Goal: Navigation & Orientation: Find specific page/section

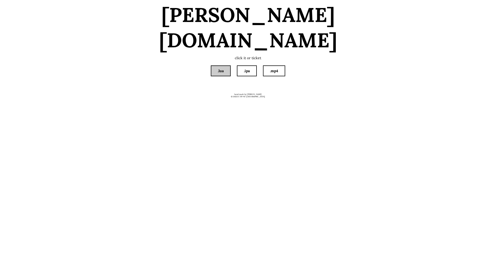
click at [220, 66] on link ".lua" at bounding box center [220, 71] width 19 height 10
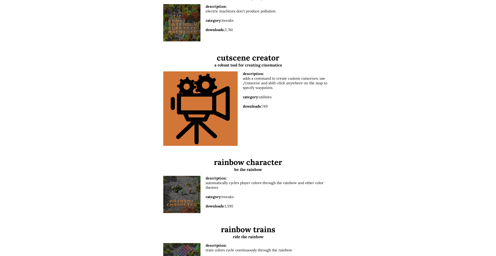
scroll to position [790, 0]
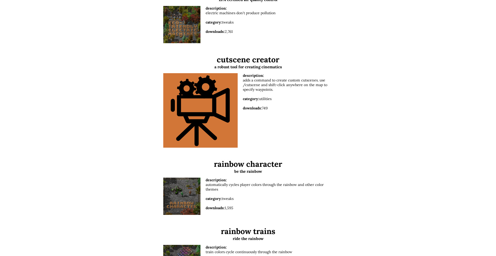
click at [318, 97] on div "category: utilities" at bounding box center [288, 96] width 90 height 9
click at [253, 126] on div "description: adds a command to create custom cutscenes. use /cutscene and shift…" at bounding box center [288, 110] width 90 height 75
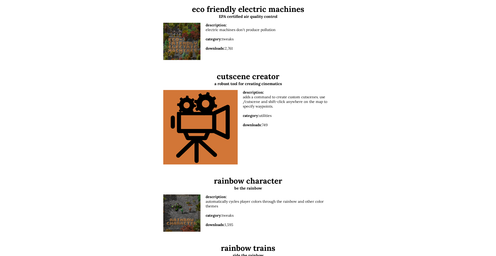
scroll to position [748, 0]
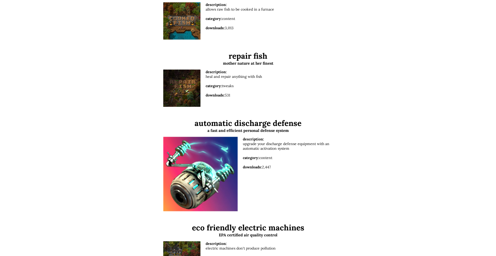
scroll to position [578, 0]
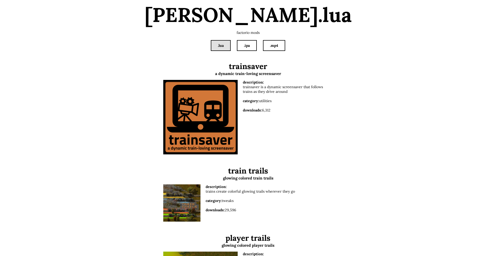
click at [249, 52] on ul ".lua .ipa .mp4" at bounding box center [248, 50] width 207 height 21
click at [274, 48] on link ".mp4" at bounding box center [274, 46] width 21 height 10
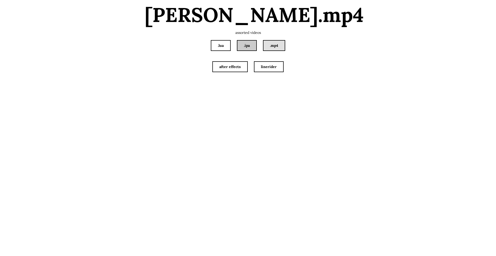
click at [250, 47] on link ".ipa" at bounding box center [247, 46] width 19 height 10
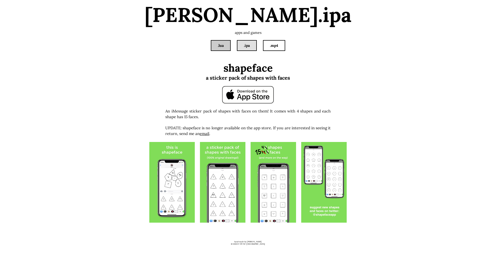
click at [222, 46] on link ".lua" at bounding box center [220, 46] width 19 height 10
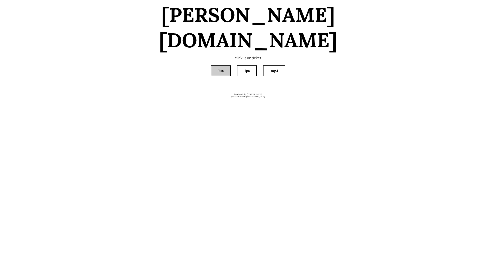
click at [222, 66] on link ".lua" at bounding box center [220, 71] width 19 height 10
